Goal: Task Accomplishment & Management: Manage account settings

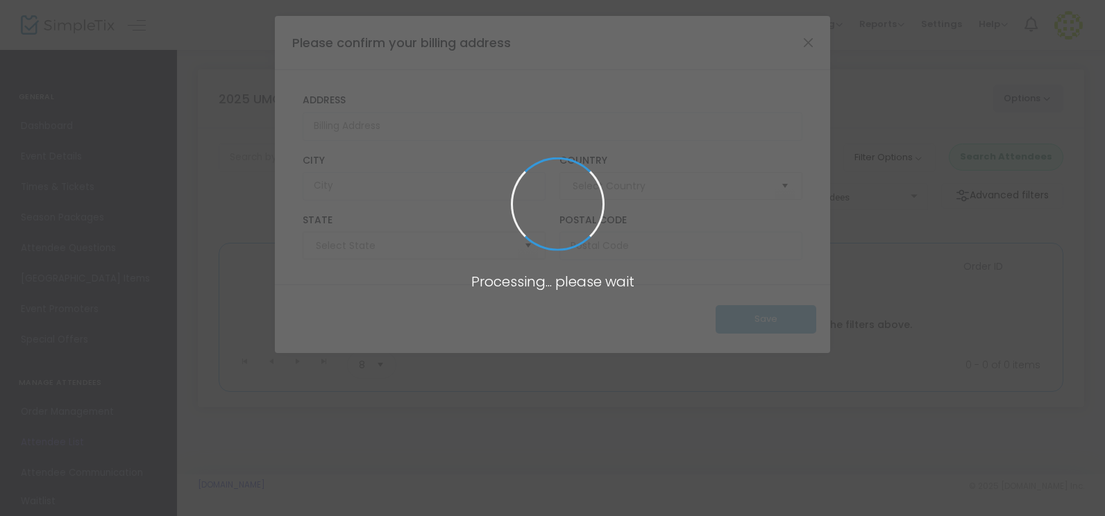
type input "United States"
type input "Nevada"
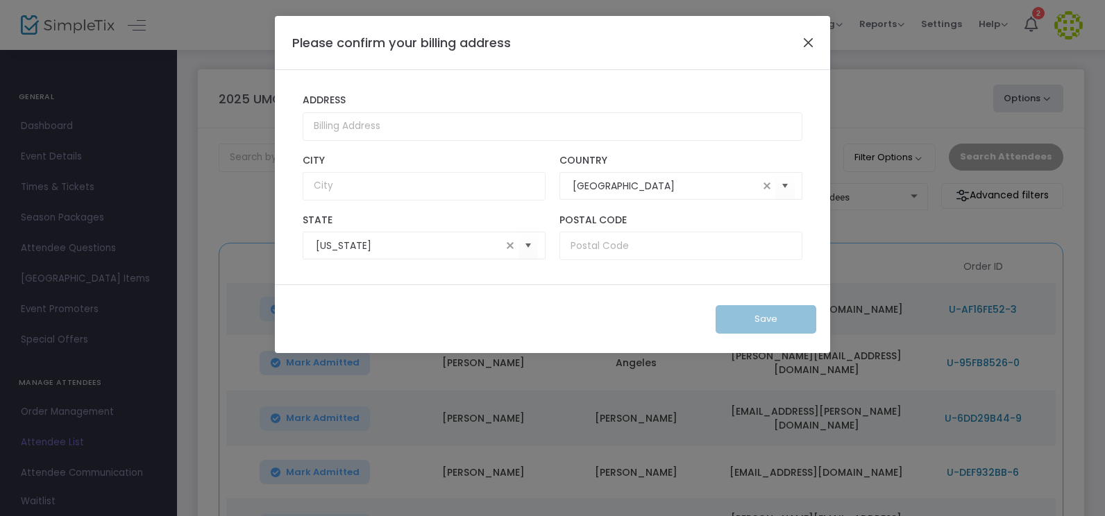
click at [811, 45] on button "Close" at bounding box center [808, 42] width 18 height 18
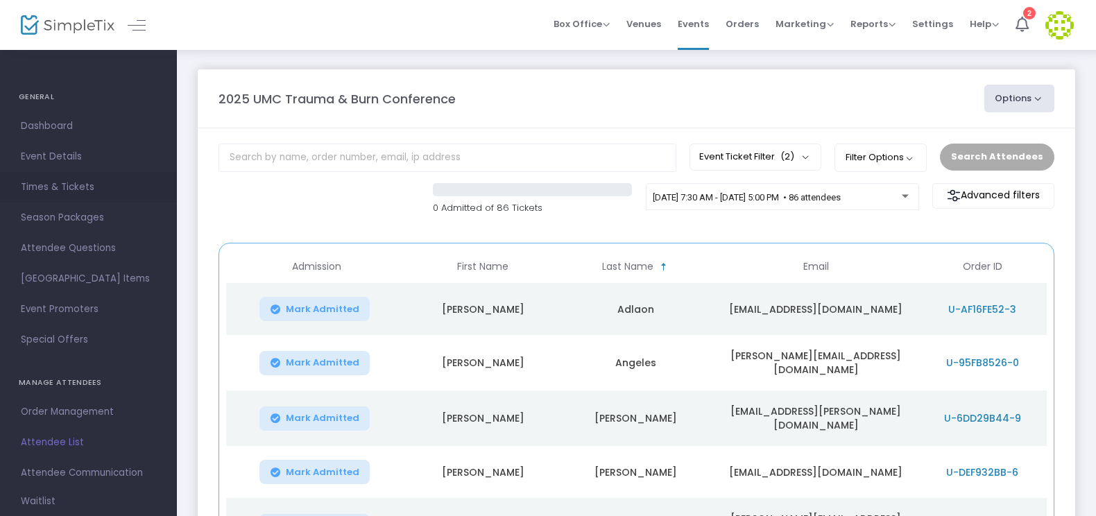
click at [71, 187] on span "Times & Tickets" at bounding box center [88, 187] width 135 height 18
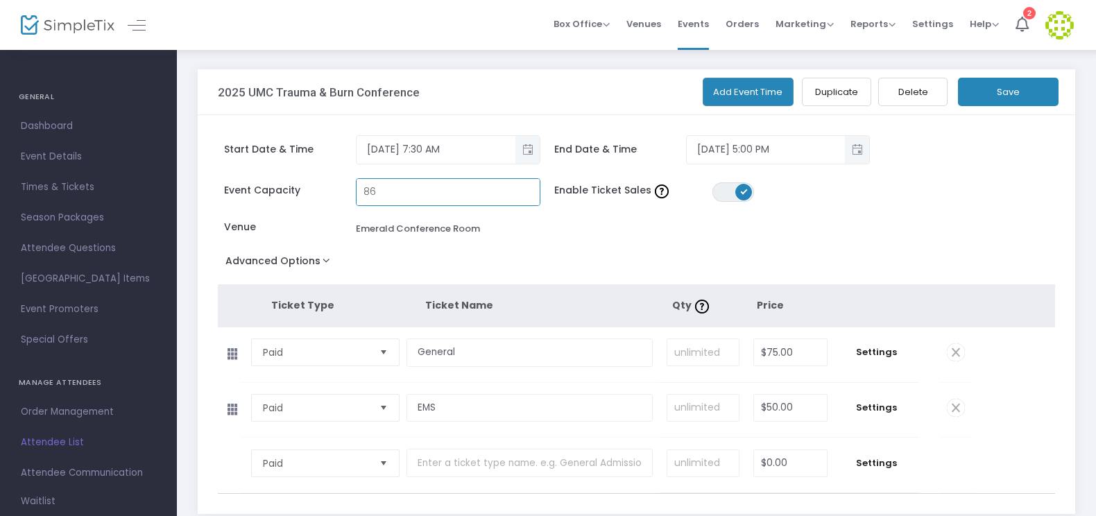
click at [398, 189] on input "86" at bounding box center [448, 192] width 183 height 26
type input "87"
click at [1000, 94] on button "Save" at bounding box center [1008, 92] width 101 height 28
